Goal: Task Accomplishment & Management: Complete application form

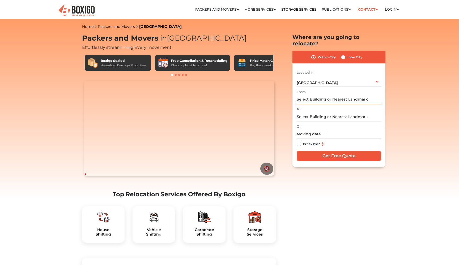
click at [317, 95] on input "text" at bounding box center [339, 99] width 84 height 9
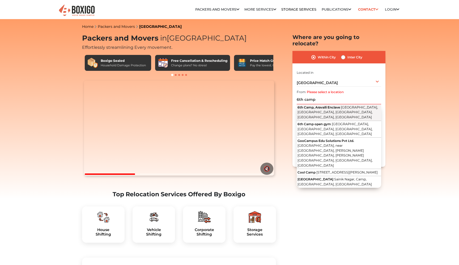
click at [325, 105] on span "[GEOGRAPHIC_DATA], [GEOGRAPHIC_DATA], [GEOGRAPHIC_DATA], [GEOGRAPHIC_DATA], [GE…" at bounding box center [337, 112] width 80 height 14
type input "[GEOGRAPHIC_DATA], Aravalli Enclave, [GEOGRAPHIC_DATA], [GEOGRAPHIC_DATA], [GEO…"
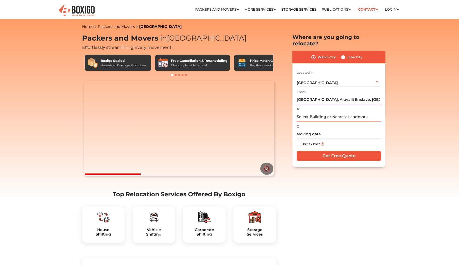
click at [321, 112] on input "text" at bounding box center [339, 116] width 84 height 9
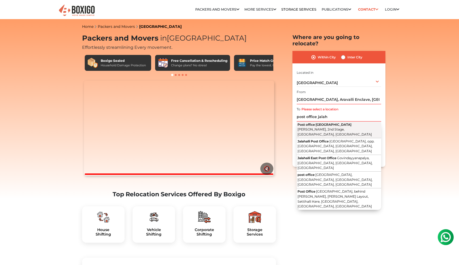
click at [332, 123] on span "Post office [GEOGRAPHIC_DATA]" at bounding box center [324, 125] width 54 height 4
type input "Post office [GEOGRAPHIC_DATA][PERSON_NAME][GEOGRAPHIC_DATA], 2nd Stage, [GEOGRA…"
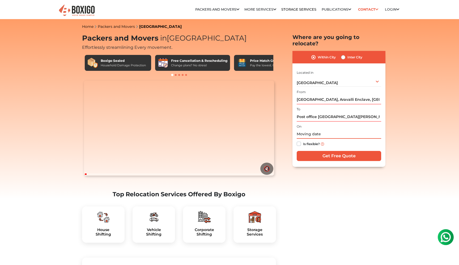
click at [315, 130] on input "text" at bounding box center [339, 134] width 84 height 9
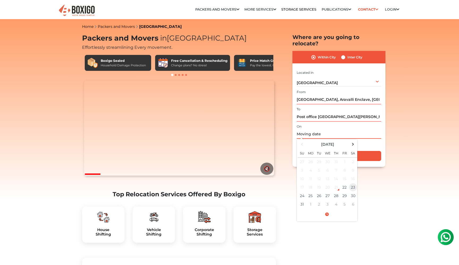
click at [351, 183] on td "23" at bounding box center [353, 187] width 8 height 8
type input "08/23/2025 12:00 AM"
click at [366, 130] on input "08/23/2025 12:00 AM" at bounding box center [339, 134] width 84 height 9
click at [378, 139] on div "Is flexible?" at bounding box center [339, 144] width 84 height 10
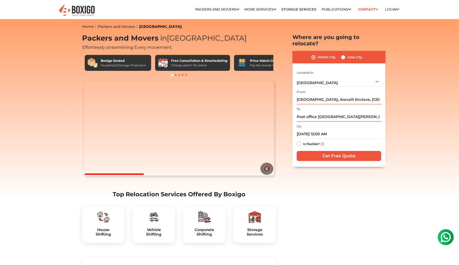
click at [324, 151] on input "Get Free Quote" at bounding box center [339, 156] width 84 height 10
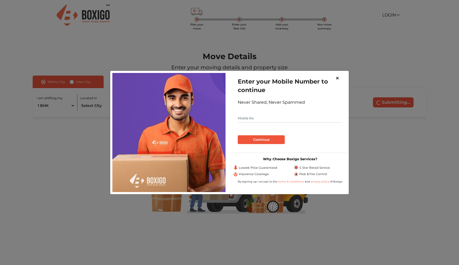
click at [336, 78] on span "×" at bounding box center [337, 78] width 4 height 8
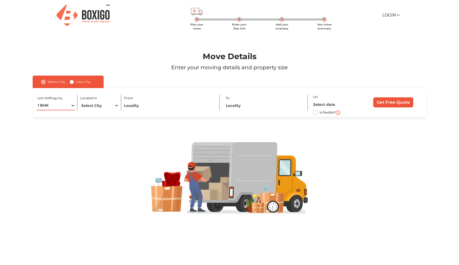
select select "2 BHK"
select select "[GEOGRAPHIC_DATA]"
click at [128, 105] on input "text" at bounding box center [169, 105] width 90 height 9
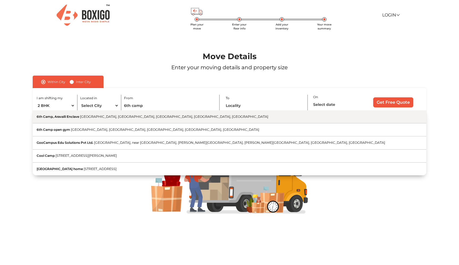
click at [136, 117] on span "[GEOGRAPHIC_DATA], [GEOGRAPHIC_DATA], [GEOGRAPHIC_DATA], [GEOGRAPHIC_DATA], [GE…" at bounding box center [174, 117] width 188 height 4
type input "[GEOGRAPHIC_DATA], Aravalli Enclave, [GEOGRAPHIC_DATA], [GEOGRAPHIC_DATA], [GEO…"
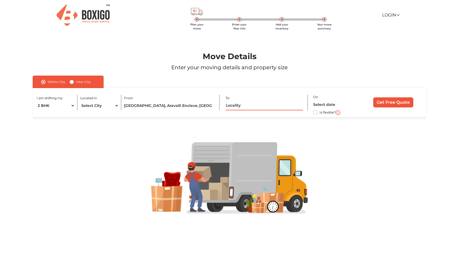
click at [240, 106] on input "text" at bounding box center [264, 105] width 77 height 9
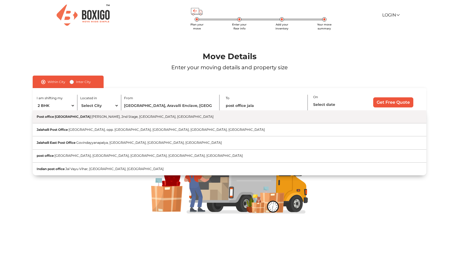
click at [187, 118] on button "Post office [GEOGRAPHIC_DATA][PERSON_NAME], [GEOGRAPHIC_DATA], [GEOGRAPHIC_DATA…" at bounding box center [230, 116] width 394 height 13
type input "Post office [GEOGRAPHIC_DATA][PERSON_NAME][GEOGRAPHIC_DATA], 2nd Stage, [GEOGRA…"
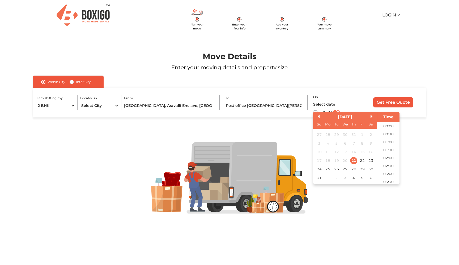
click at [326, 105] on input "text" at bounding box center [335, 104] width 45 height 9
click at [371, 160] on div "23" at bounding box center [370, 160] width 7 height 7
click at [387, 152] on li "10:00" at bounding box center [388, 153] width 23 height 8
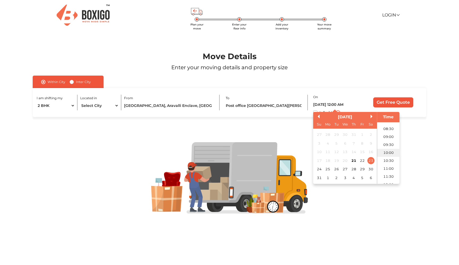
type input "[DATE] 10:00 AM"
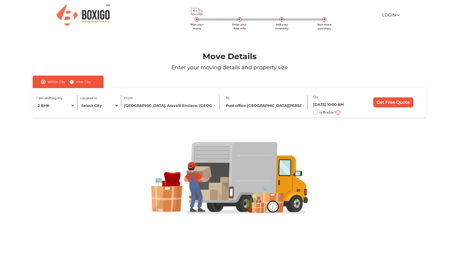
click at [384, 103] on input "Get Free Quote" at bounding box center [393, 102] width 40 height 10
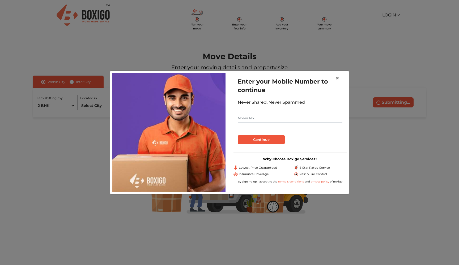
click at [313, 121] on input "text" at bounding box center [290, 118] width 105 height 8
type input "8197420640"
click at [270, 139] on button "Continue" at bounding box center [261, 139] width 47 height 9
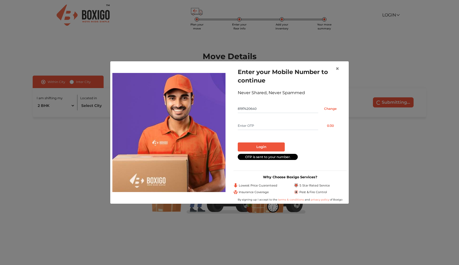
click at [263, 130] on input "text" at bounding box center [278, 126] width 80 height 8
type input "4400"
click at [260, 149] on button "Login" at bounding box center [261, 147] width 47 height 9
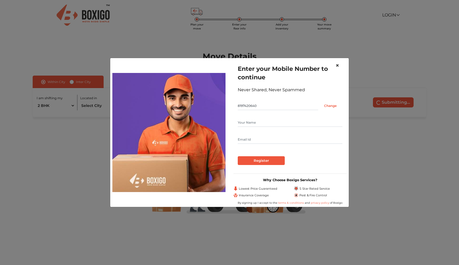
click at [336, 66] on span "×" at bounding box center [337, 66] width 4 height 8
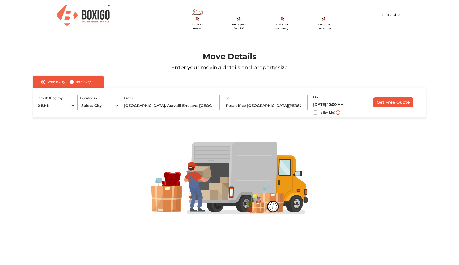
click at [385, 99] on input "Get Free Quote" at bounding box center [393, 102] width 40 height 10
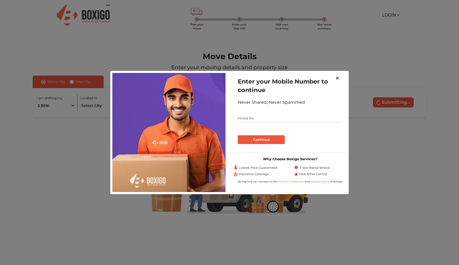
click at [340, 76] on button "×" at bounding box center [337, 78] width 12 height 15
